Goal: Task Accomplishment & Management: Complete application form

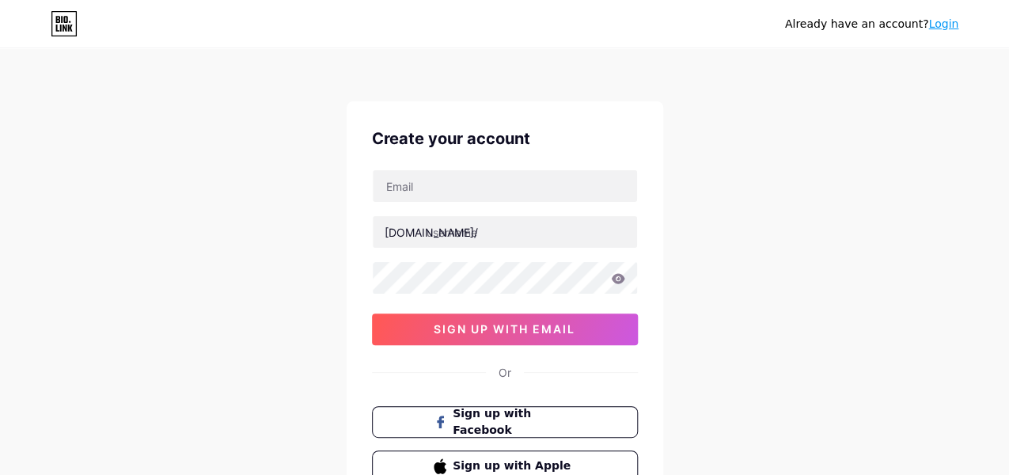
click at [578, 207] on div "[DOMAIN_NAME]/ sign up with email" at bounding box center [505, 257] width 266 height 176
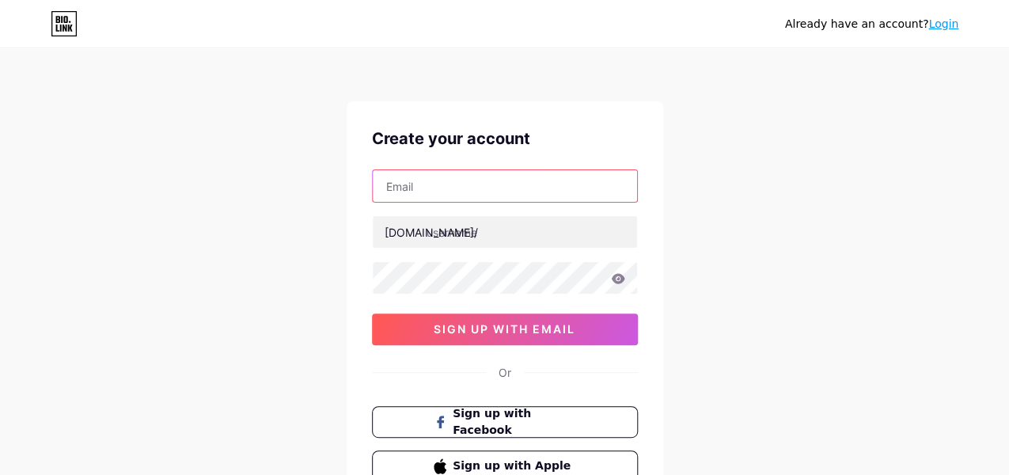
click at [580, 196] on input "text" at bounding box center [505, 186] width 264 height 32
type input "[EMAIL_ADDRESS][DOMAIN_NAME]"
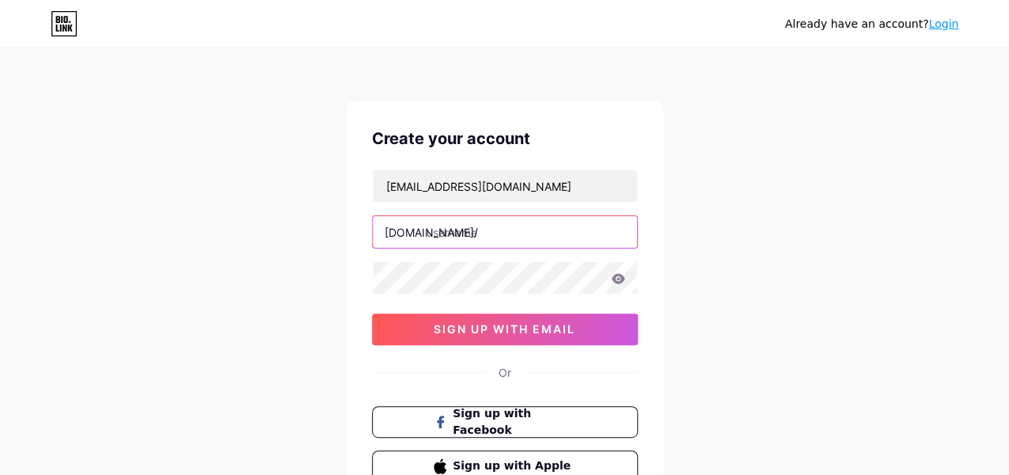
click at [504, 246] on input "text" at bounding box center [505, 232] width 264 height 32
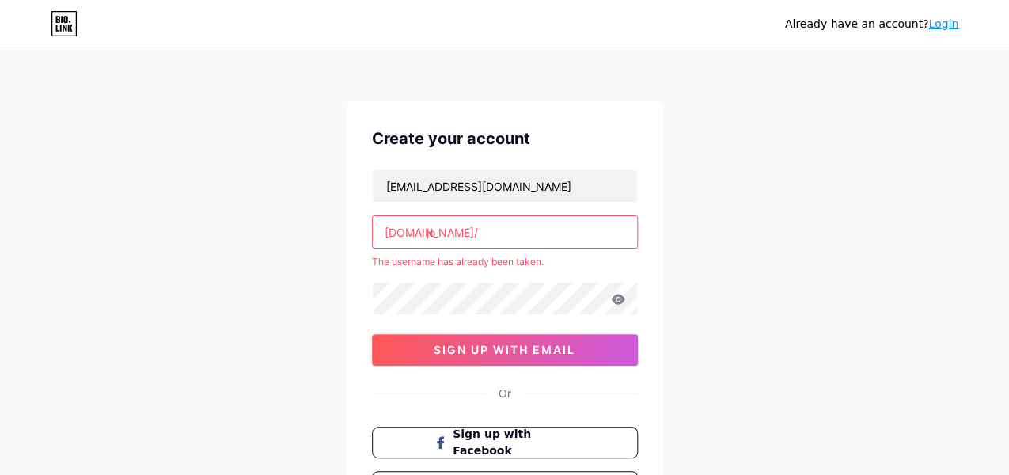
type input "j"
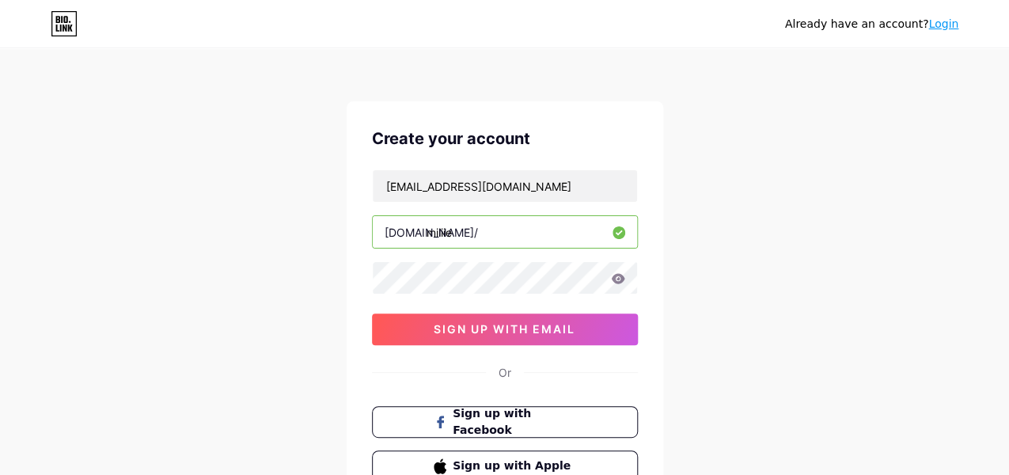
type input "miliie"
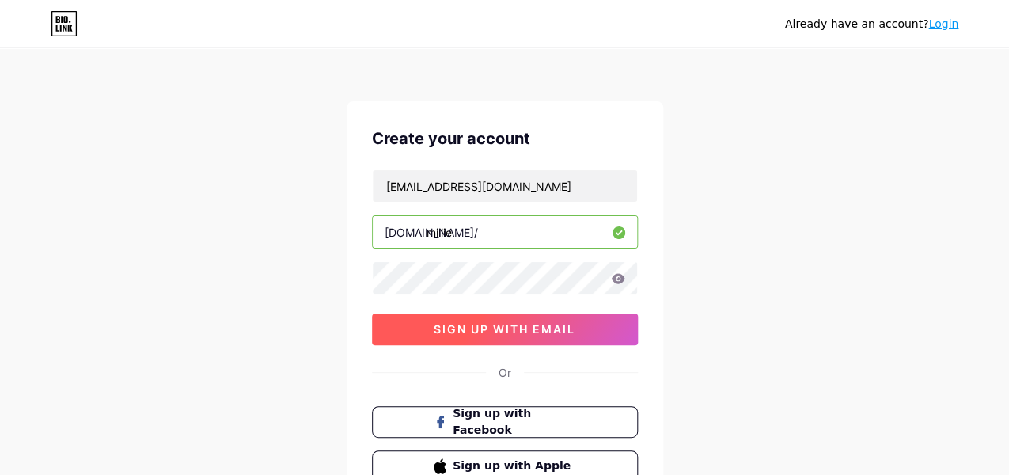
click at [561, 341] on button "sign up with email" at bounding box center [505, 329] width 266 height 32
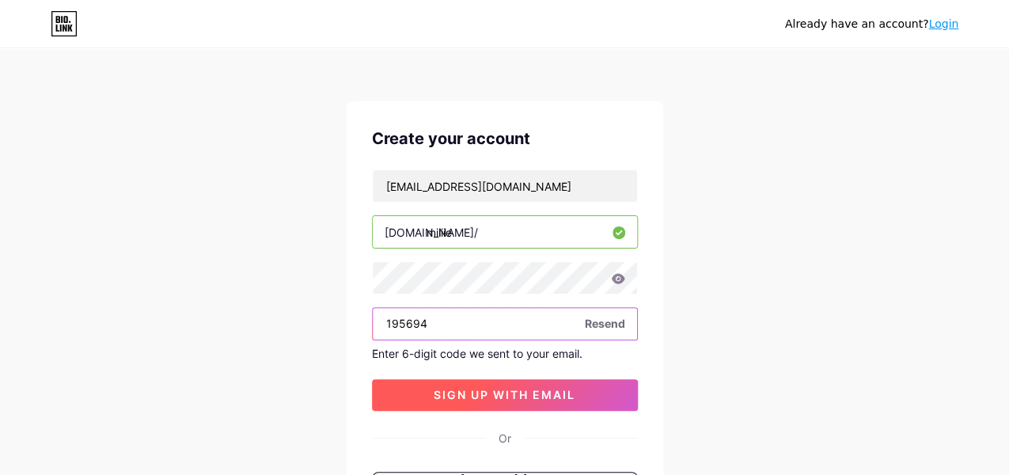
type input "195694"
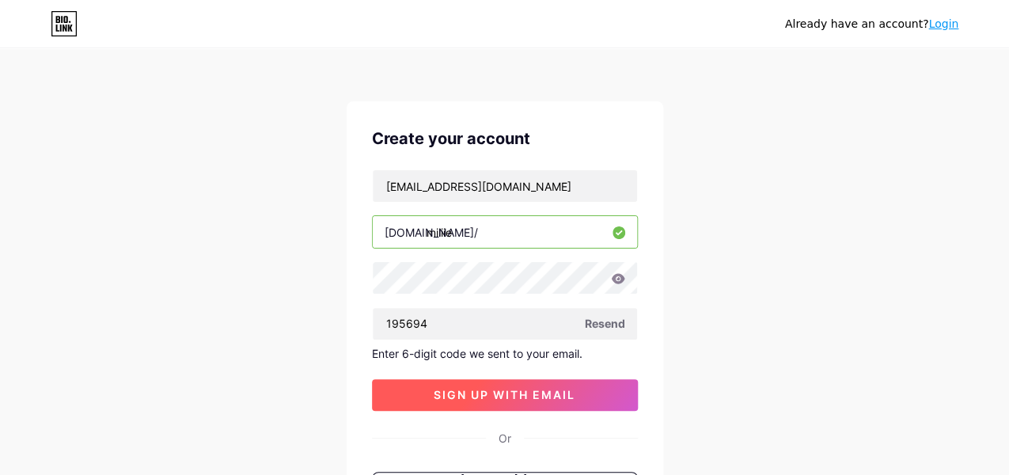
click at [493, 384] on button "sign up with email" at bounding box center [505, 395] width 266 height 32
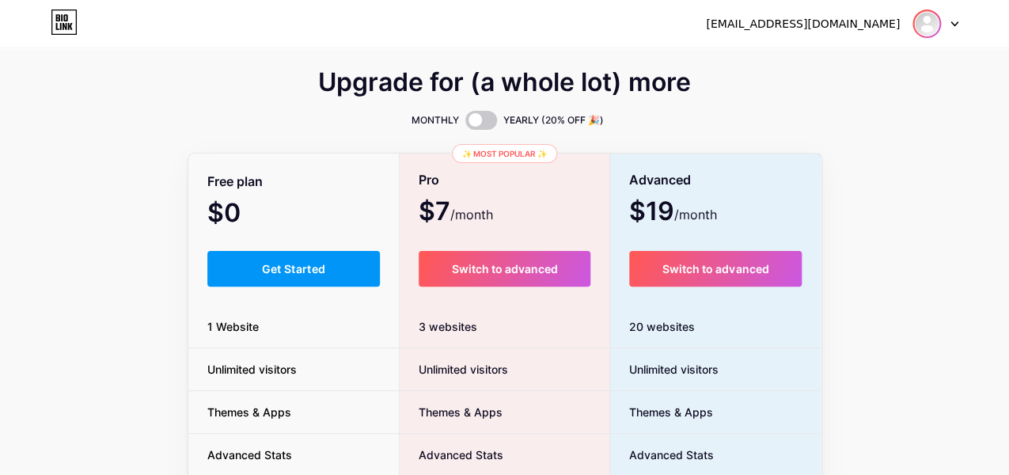
click at [920, 23] on img at bounding box center [926, 23] width 25 height 25
click at [831, 67] on link "Dashboard" at bounding box center [859, 65] width 196 height 43
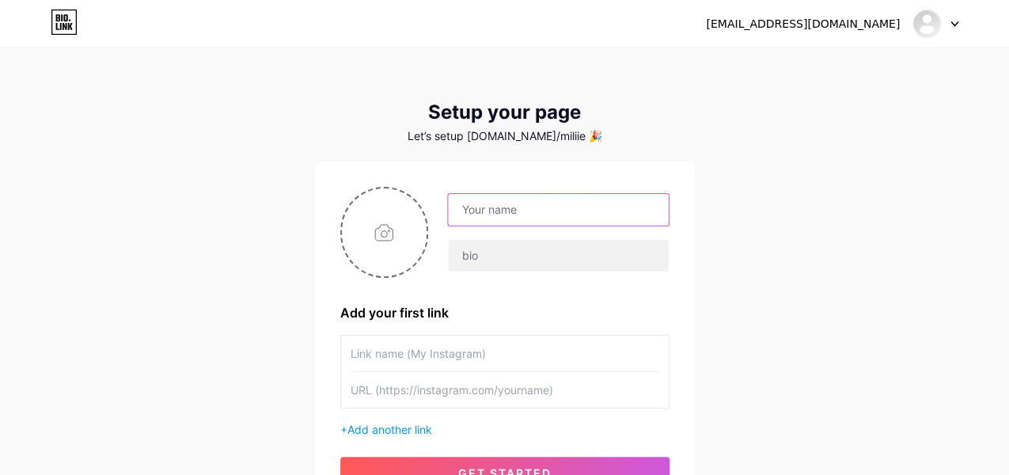
click at [488, 211] on input "text" at bounding box center [558, 210] width 220 height 32
type input "piya"
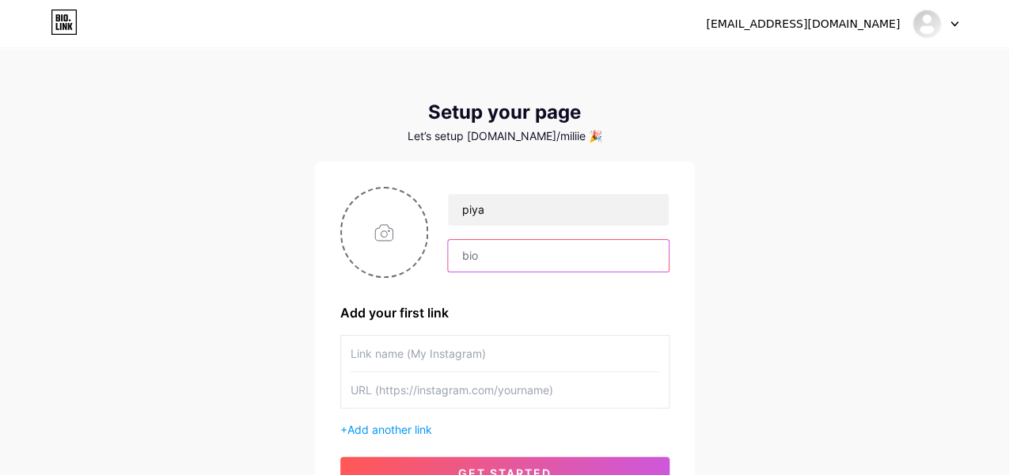
click at [486, 249] on input "text" at bounding box center [558, 256] width 220 height 32
click at [552, 247] on input "text" at bounding box center [558, 256] width 220 height 32
paste input "Piya Cakes has a big selection of cakes with many different flavors and styles,…"
type input "Piya Cakes has a big selection of cakes with many different flavors and styles,…"
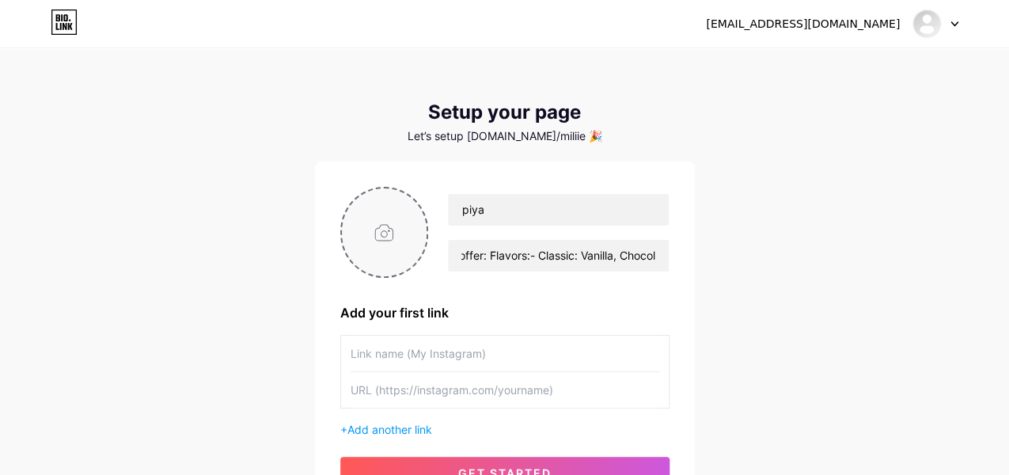
scroll to position [0, 0]
click at [408, 231] on input "file" at bounding box center [384, 232] width 85 height 88
type input "C:\fakepath\Add a heading (6).jpg"
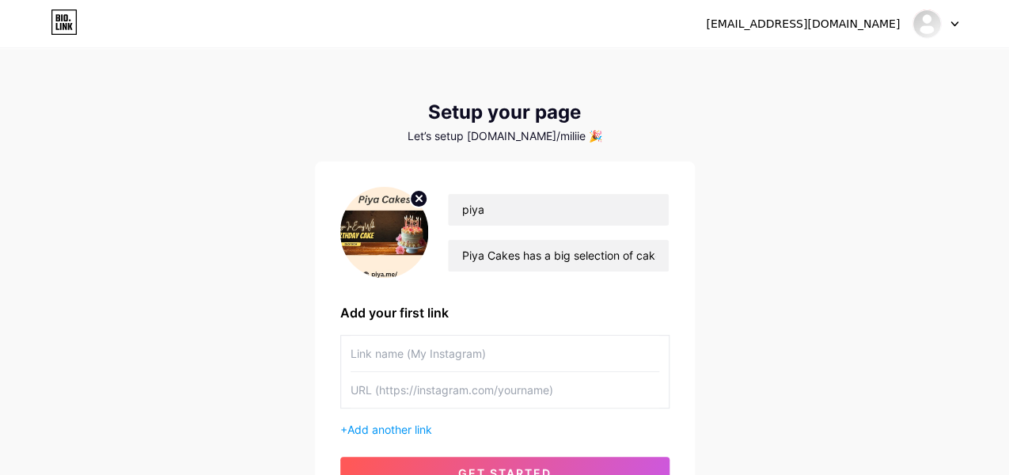
click at [397, 359] on input "text" at bounding box center [505, 354] width 309 height 36
click at [406, 395] on input "text" at bounding box center [505, 390] width 309 height 36
click at [482, 393] on input "text" at bounding box center [505, 390] width 309 height 36
paste input "[URL][DOMAIN_NAME]"
type input "[URL][DOMAIN_NAME]"
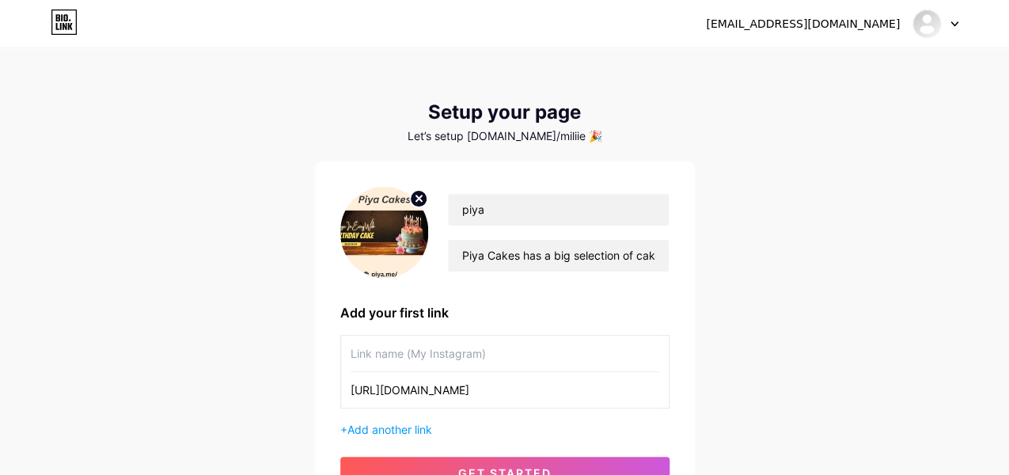
click at [486, 353] on input "text" at bounding box center [505, 354] width 309 height 36
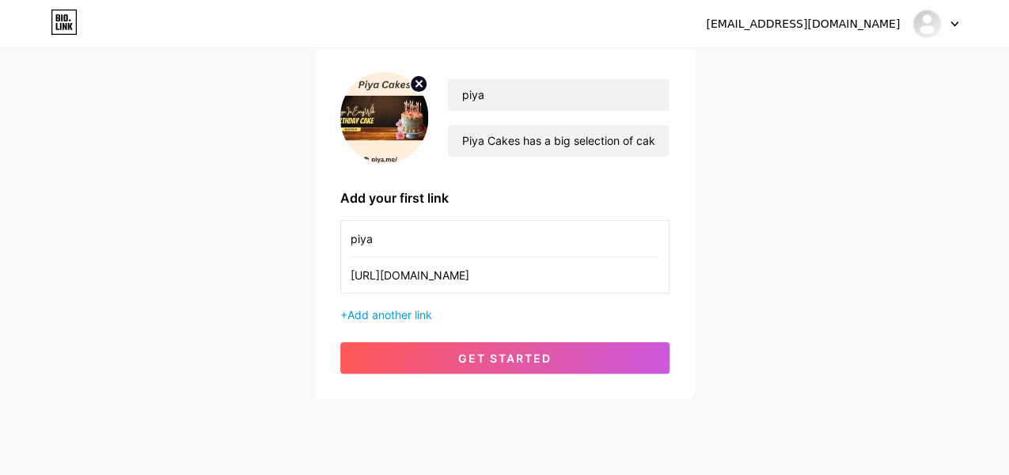
scroll to position [152, 0]
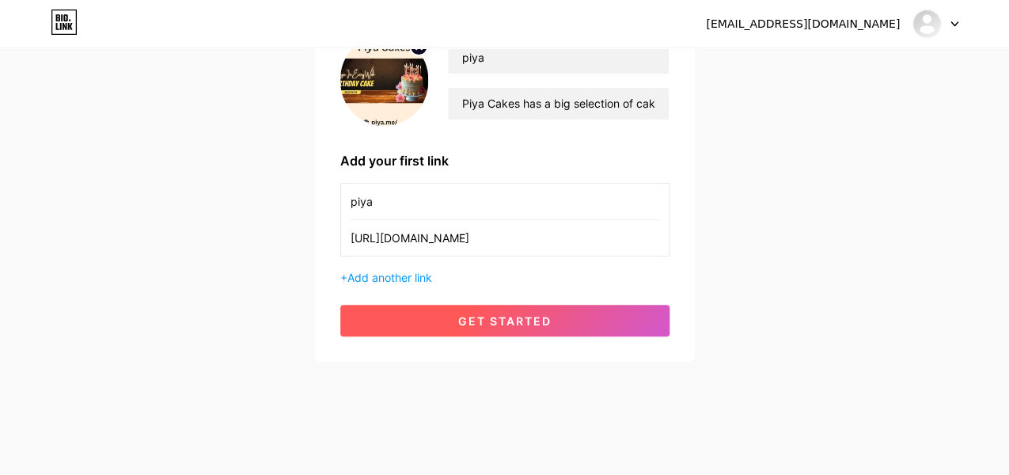
type input "piya"
click at [450, 313] on button "get started" at bounding box center [504, 321] width 329 height 32
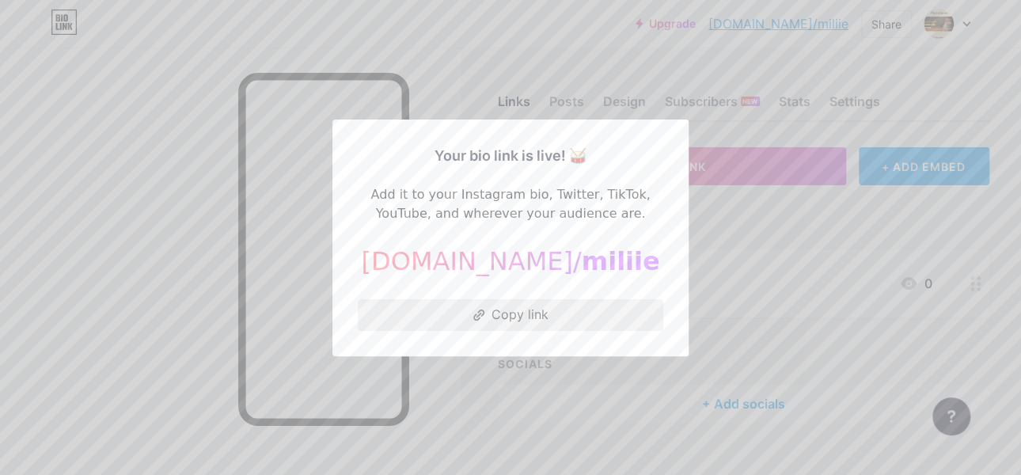
click at [538, 318] on button "Copy link" at bounding box center [511, 315] width 306 height 32
